Goal: Task Accomplishment & Management: Manage account settings

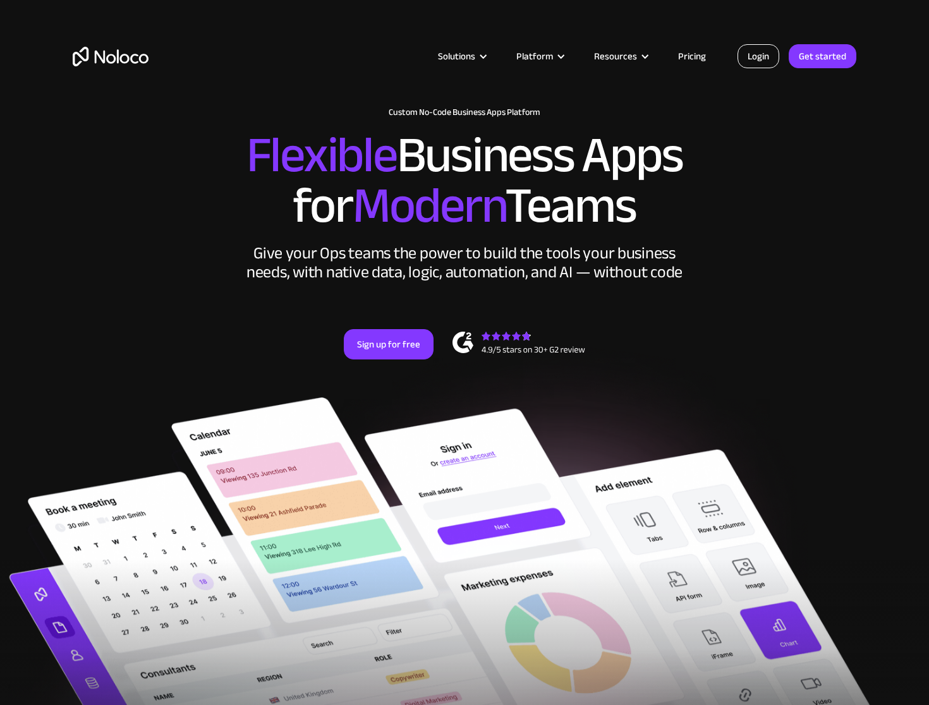
click at [755, 52] on link "Login" at bounding box center [758, 56] width 42 height 24
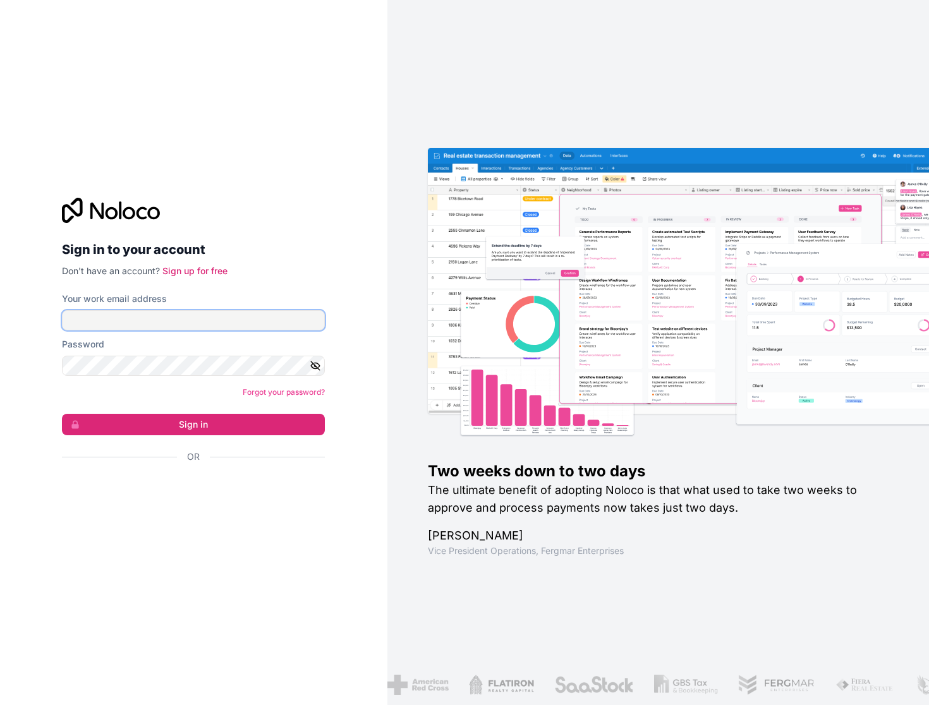
click at [159, 320] on input "Your work email address" at bounding box center [193, 320] width 263 height 20
type input "ronny@skagenkompetanse.no"
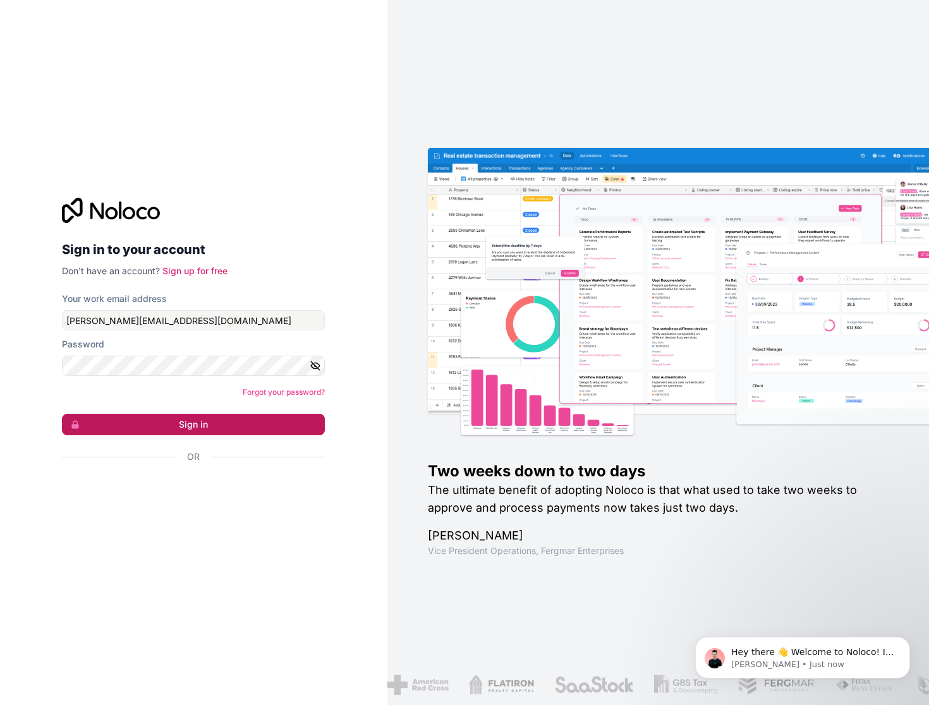
click at [224, 422] on button "Sign in" at bounding box center [193, 424] width 263 height 21
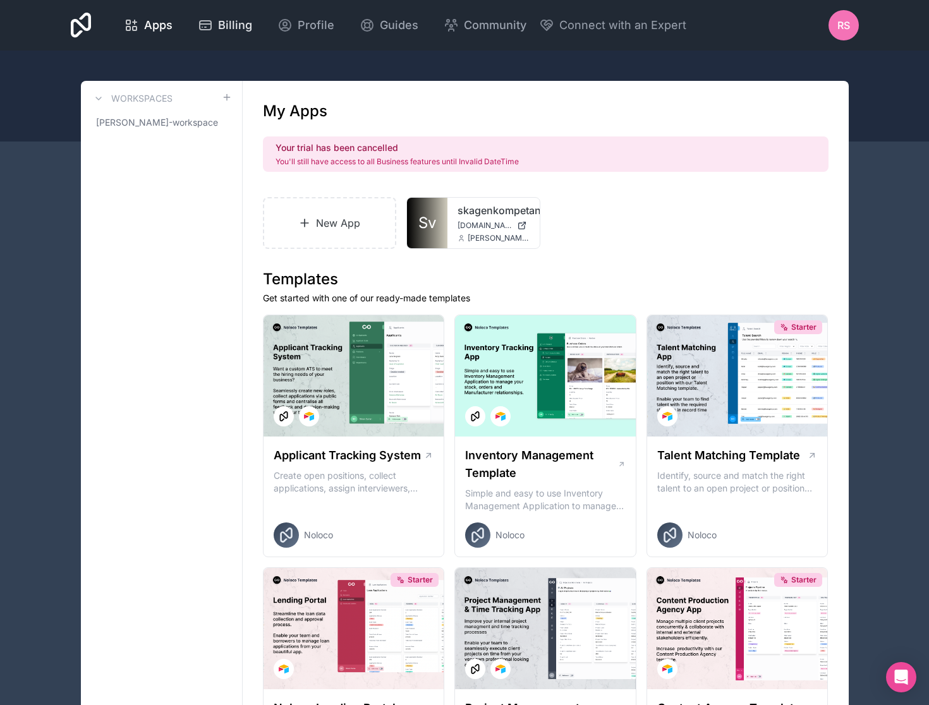
click at [234, 30] on span "Billing" at bounding box center [235, 25] width 34 height 18
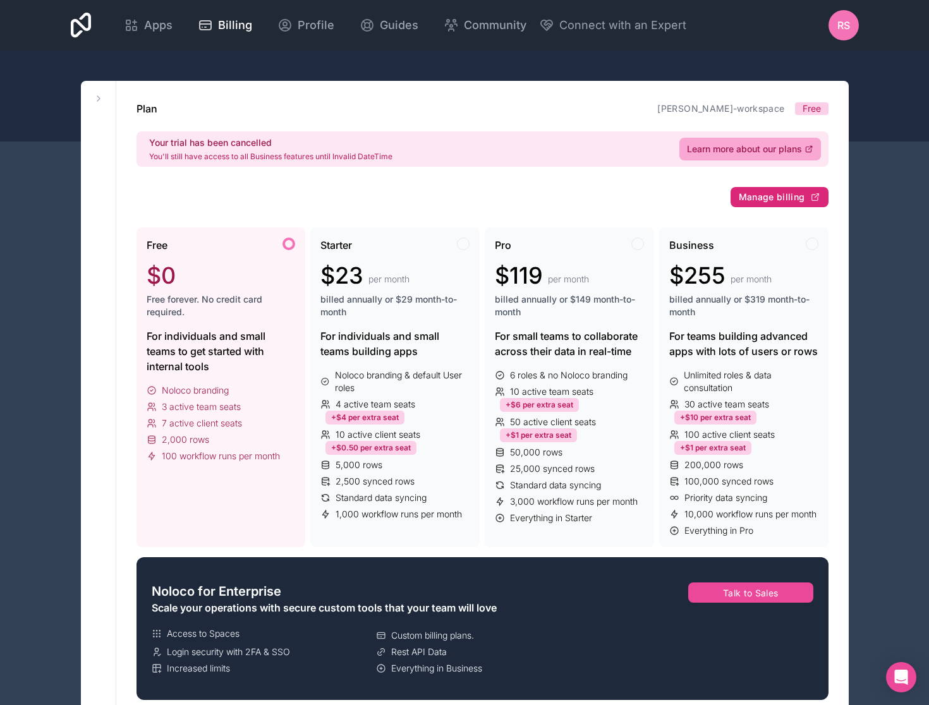
click at [761, 196] on span "Manage billing" at bounding box center [772, 196] width 66 height 11
